Goal: Task Accomplishment & Management: Manage account settings

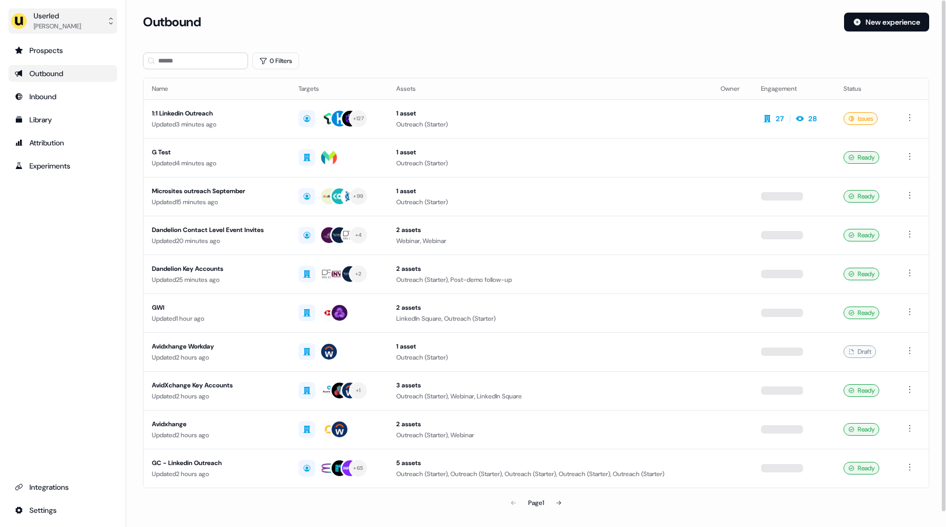
click at [64, 24] on div "[PERSON_NAME]" at bounding box center [57, 26] width 47 height 11
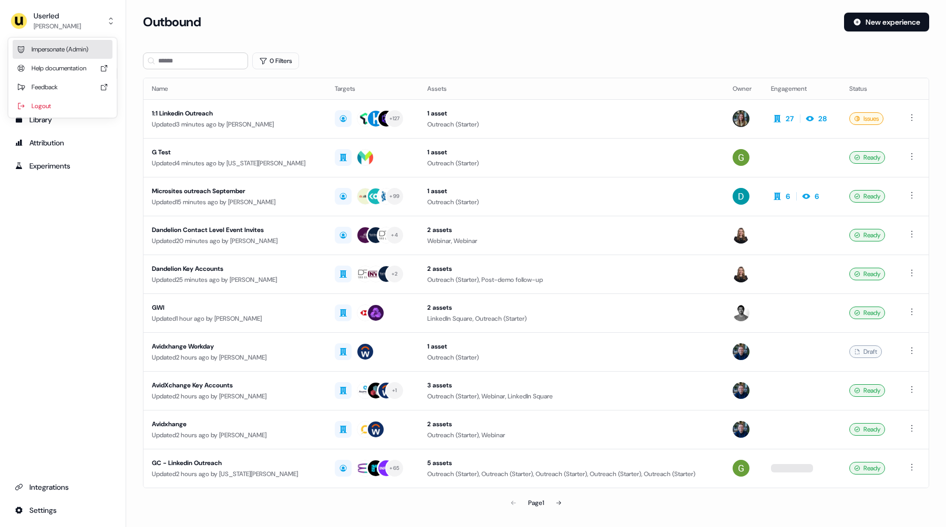
click at [54, 49] on div "Impersonate (Admin)" at bounding box center [63, 49] width 100 height 19
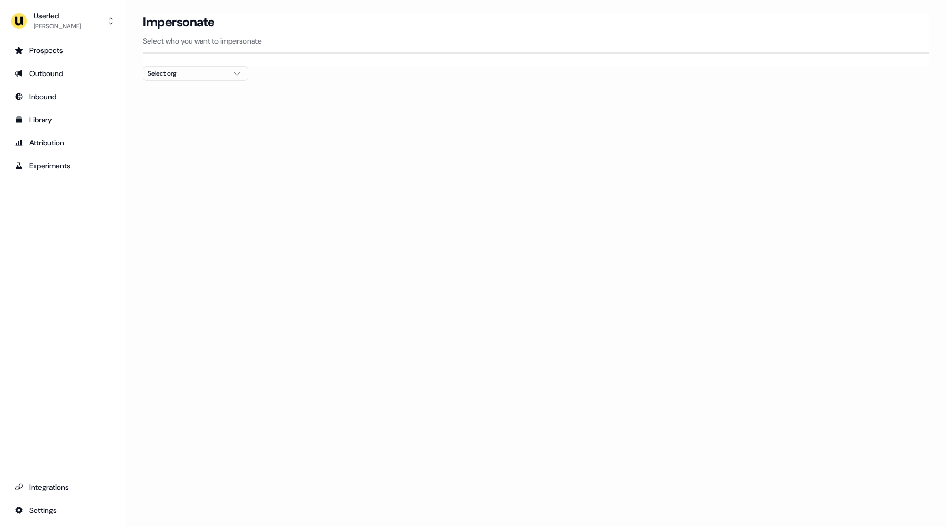
click at [174, 76] on div "Select org" at bounding box center [187, 73] width 79 height 11
type input "******"
click at [179, 111] on div "AffiniPay" at bounding box center [195, 111] width 104 height 17
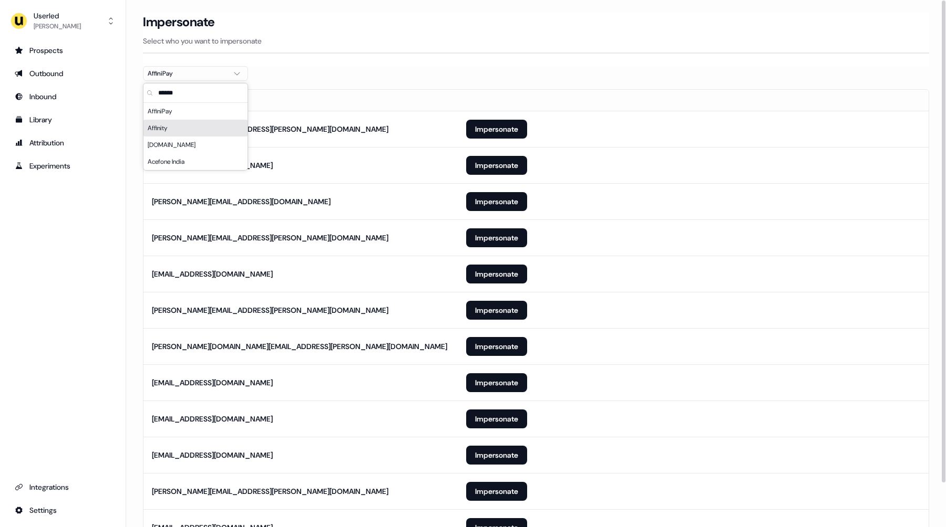
click at [138, 257] on section "Loading... Impersonate Select who you want to impersonate AffiniPay Email ruth.…" at bounding box center [536, 294] width 820 height 563
click at [509, 125] on button "Impersonate" at bounding box center [496, 129] width 61 height 19
